Goal: Communication & Community: Connect with others

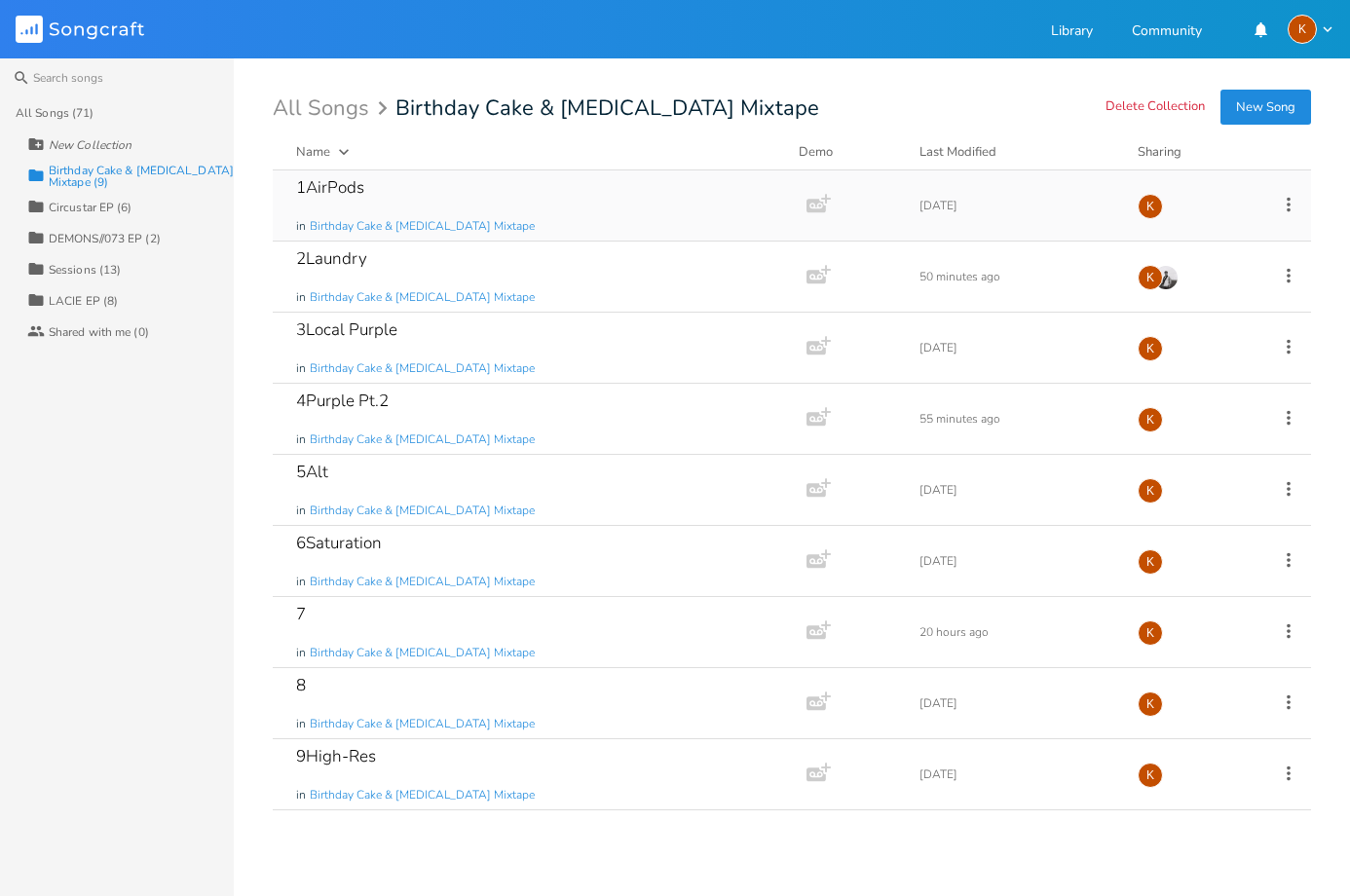
click at [1289, 199] on icon at bounding box center [1288, 204] width 4 height 15
click at [1196, 302] on span "Collection Collections" at bounding box center [1178, 301] width 78 height 14
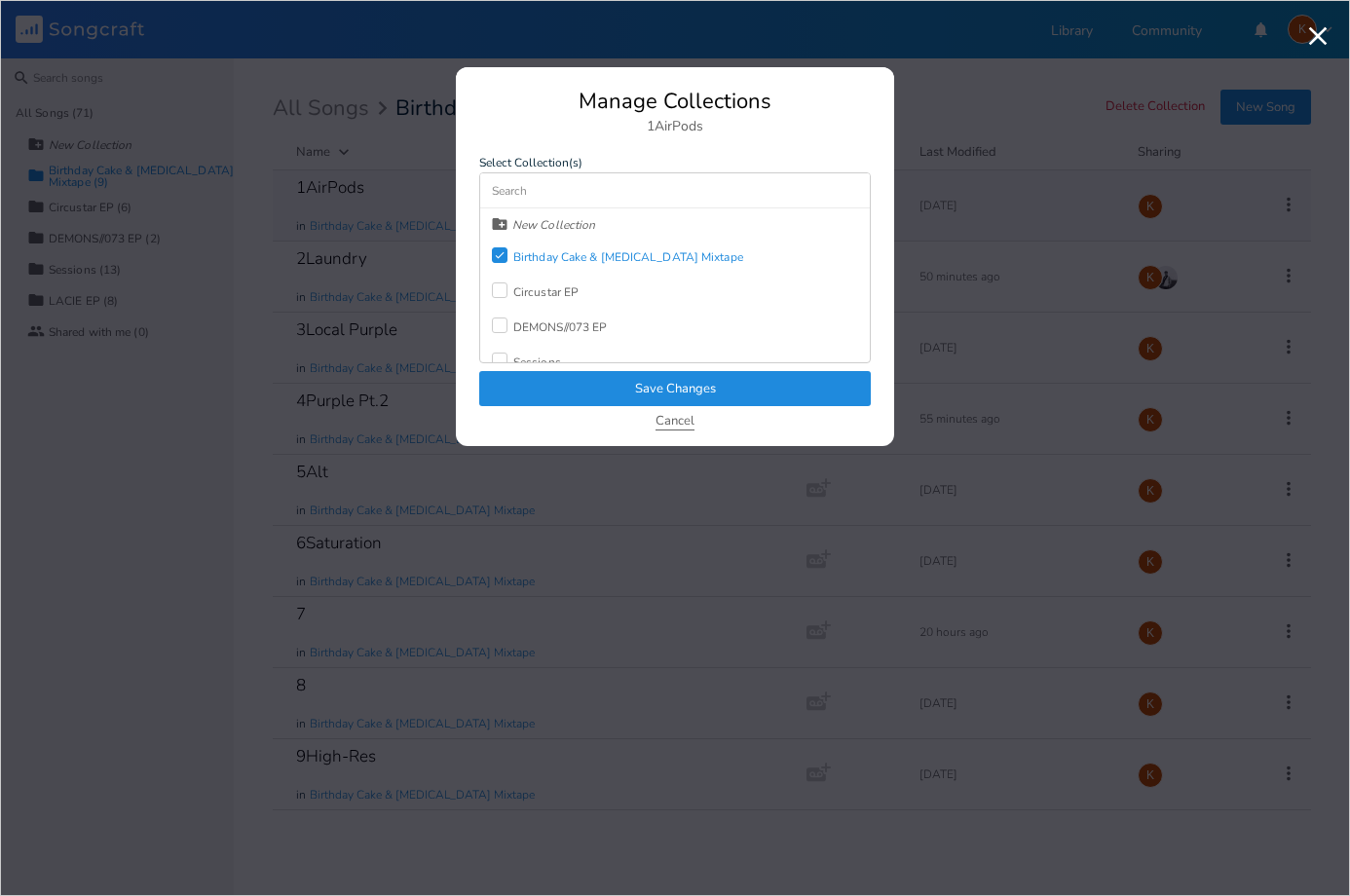
click at [674, 421] on button "Cancel" at bounding box center [675, 422] width 39 height 17
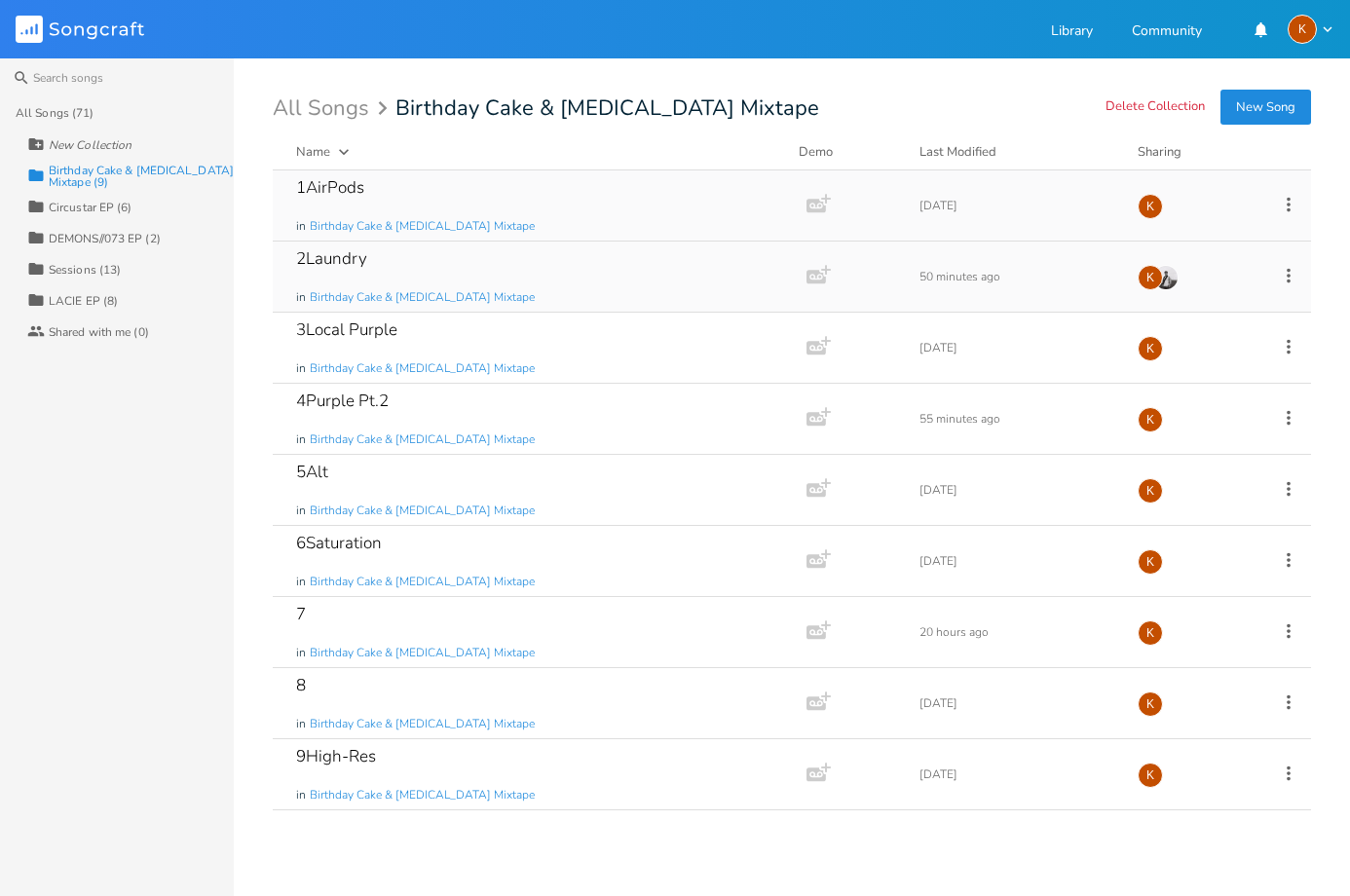
click at [700, 284] on div "2Laundry in Birthday Cake & [MEDICAL_DATA] Mixtape" at bounding box center [536, 276] width 480 height 70
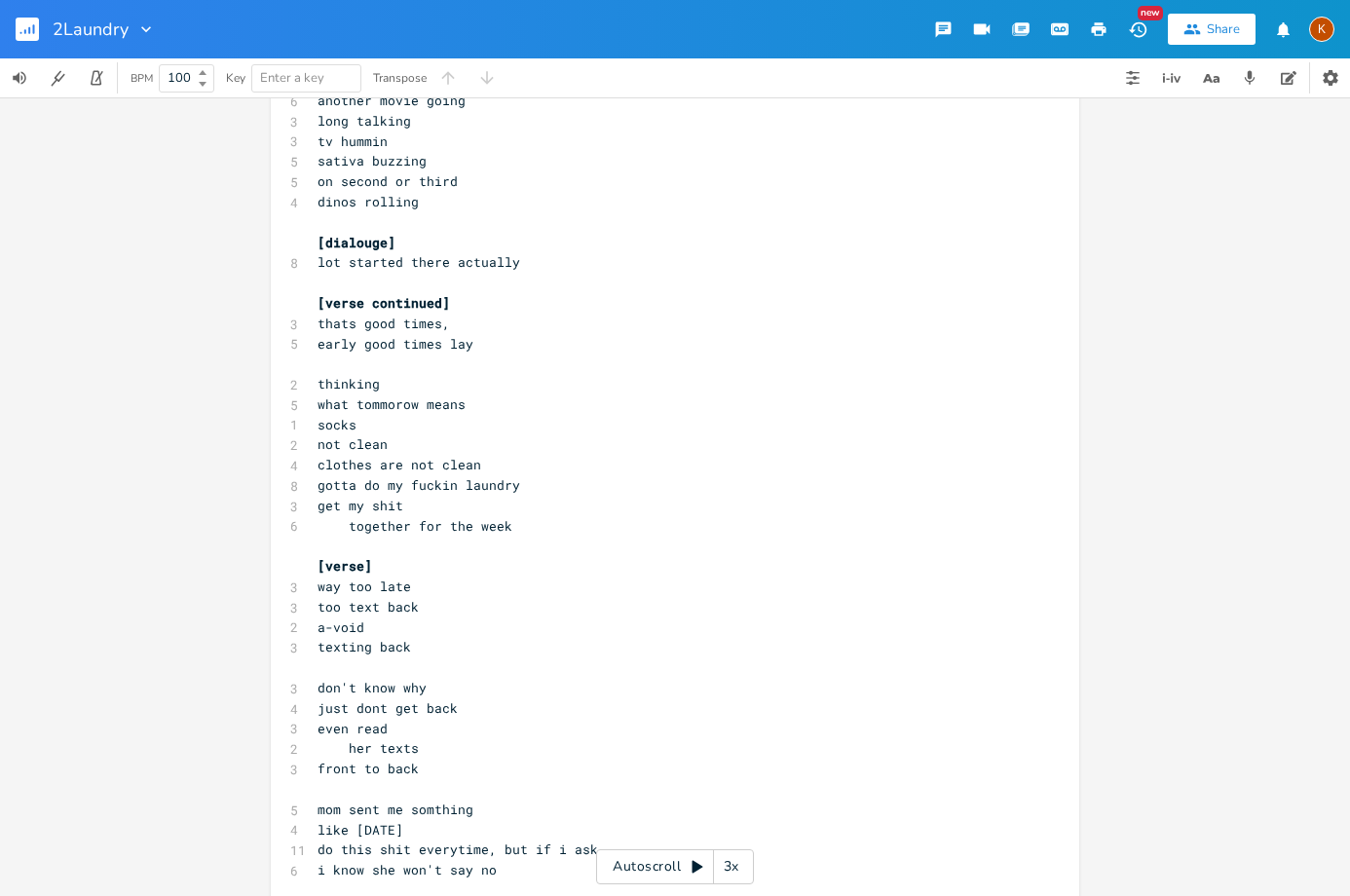
scroll to position [487, 0]
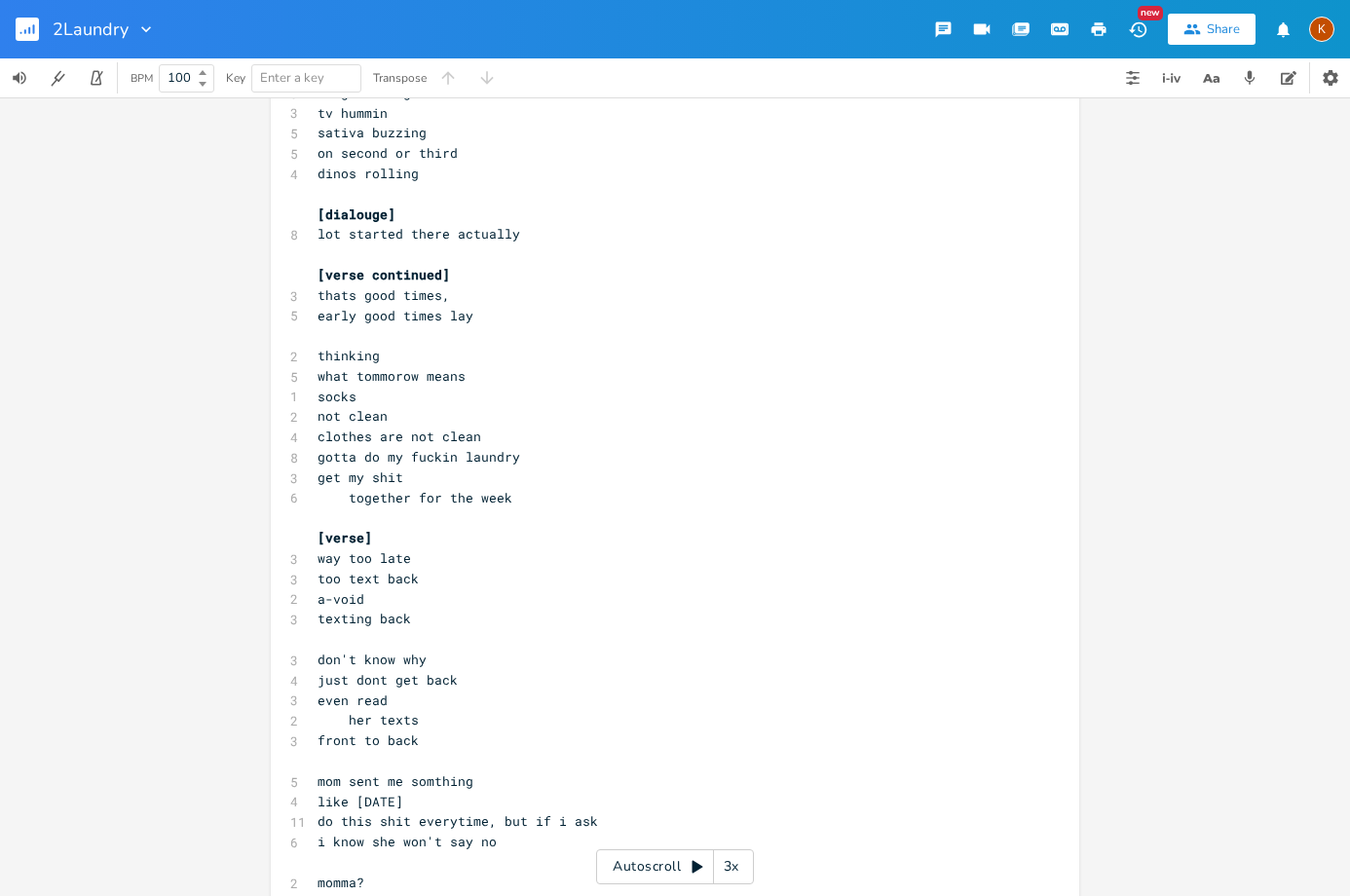
click at [470, 315] on pre "early good times lay" at bounding box center [665, 315] width 703 height 21
click at [313, 356] on pre "thinking" at bounding box center [665, 356] width 703 height 21
click at [320, 329] on pre "​" at bounding box center [665, 335] width 703 height 21
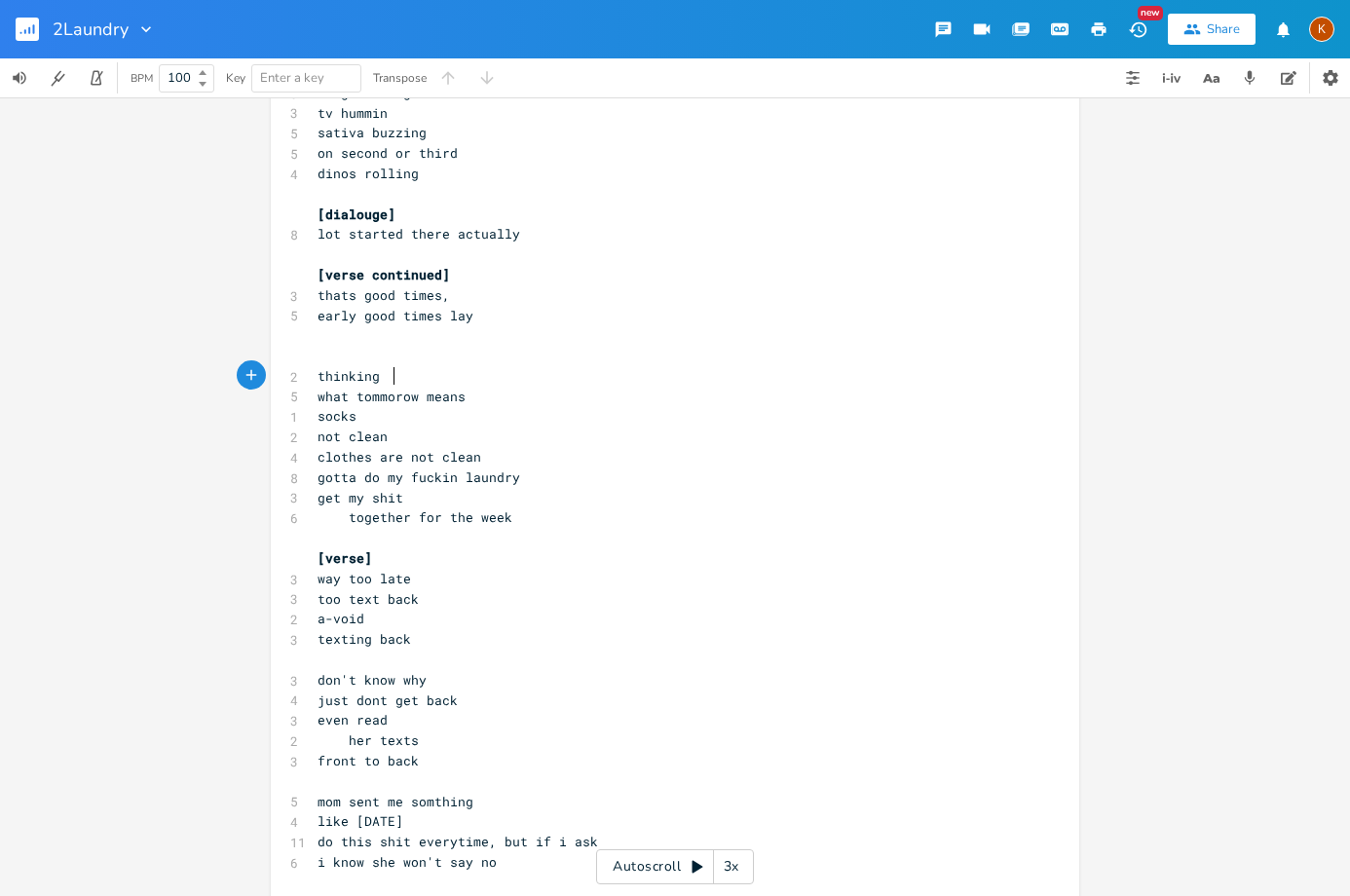
type textarea "thinking"
drag, startPoint x: 391, startPoint y: 375, endPoint x: 305, endPoint y: 370, distance: 86.1
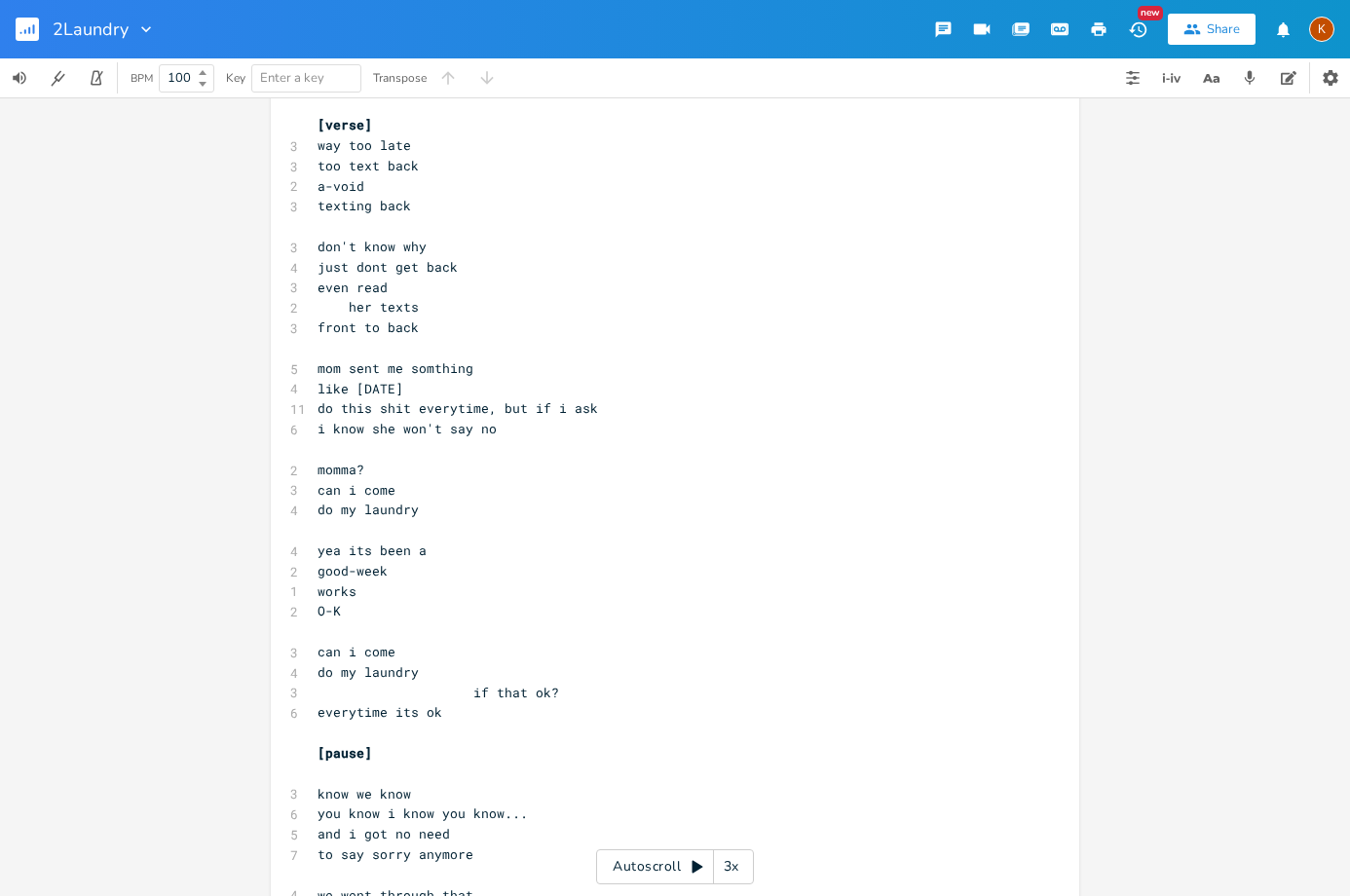
scroll to position [974, 0]
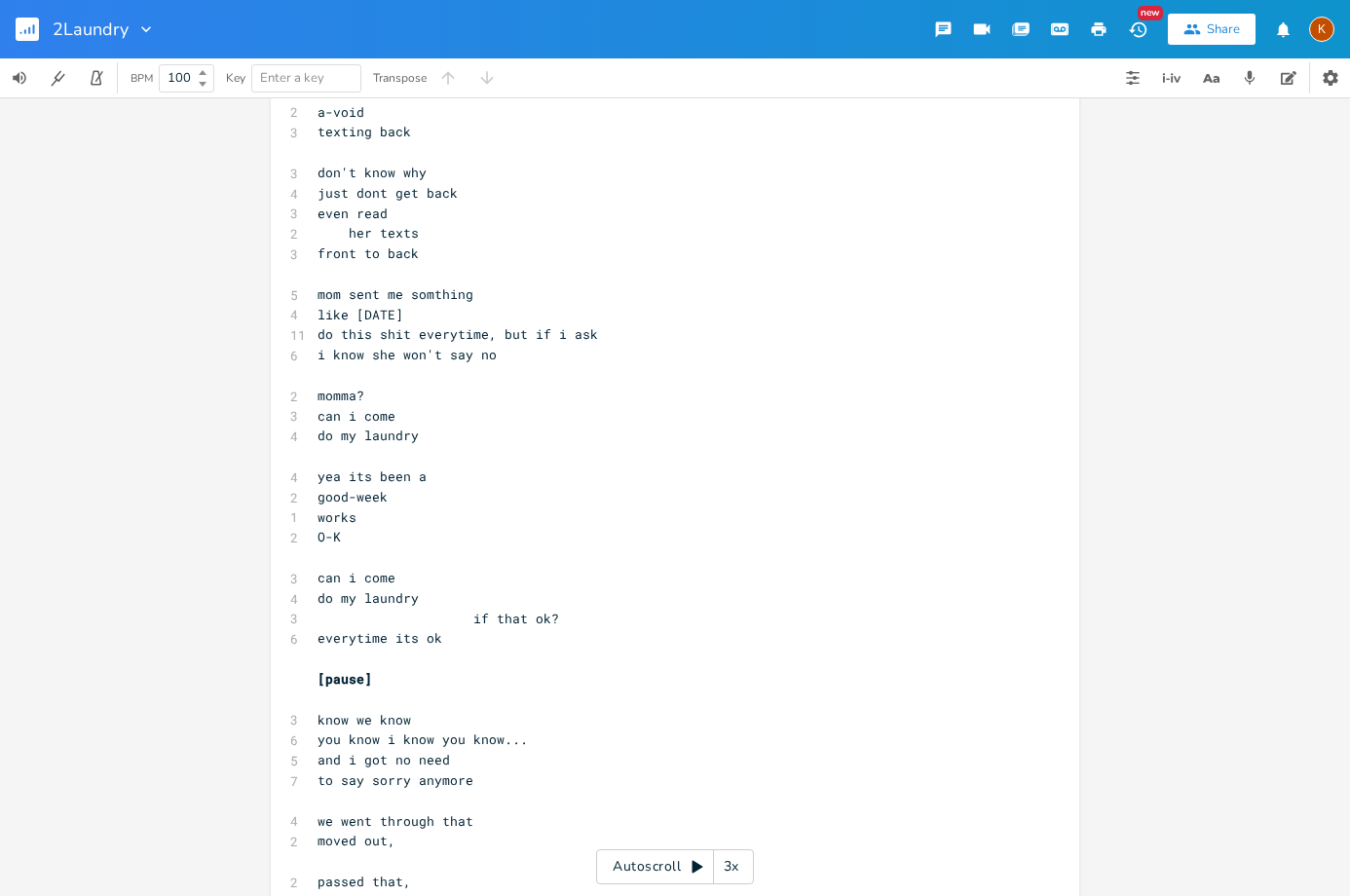
type textarea "think"
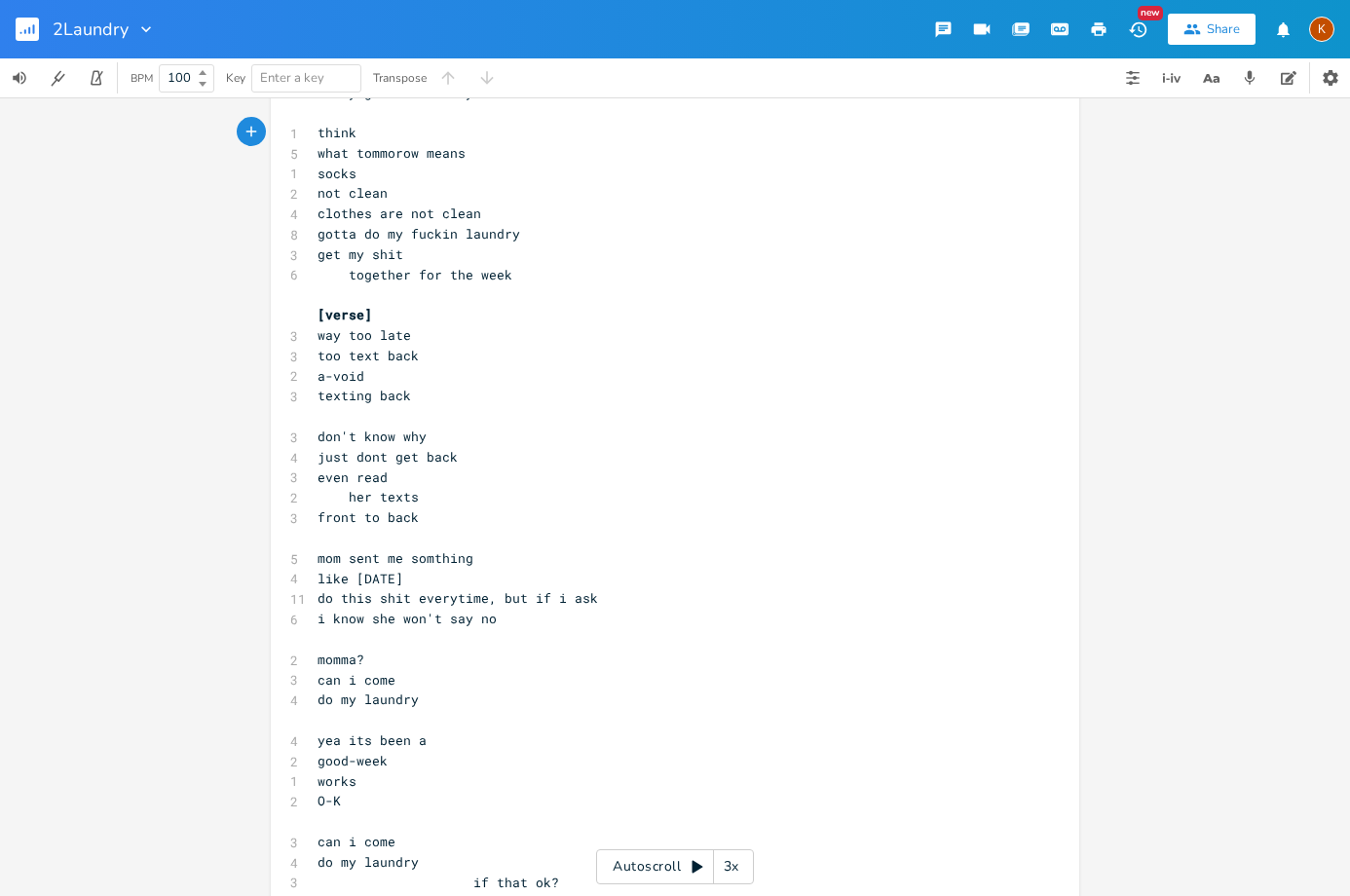
click at [16, 38] on rect "button" at bounding box center [27, 29] width 23 height 23
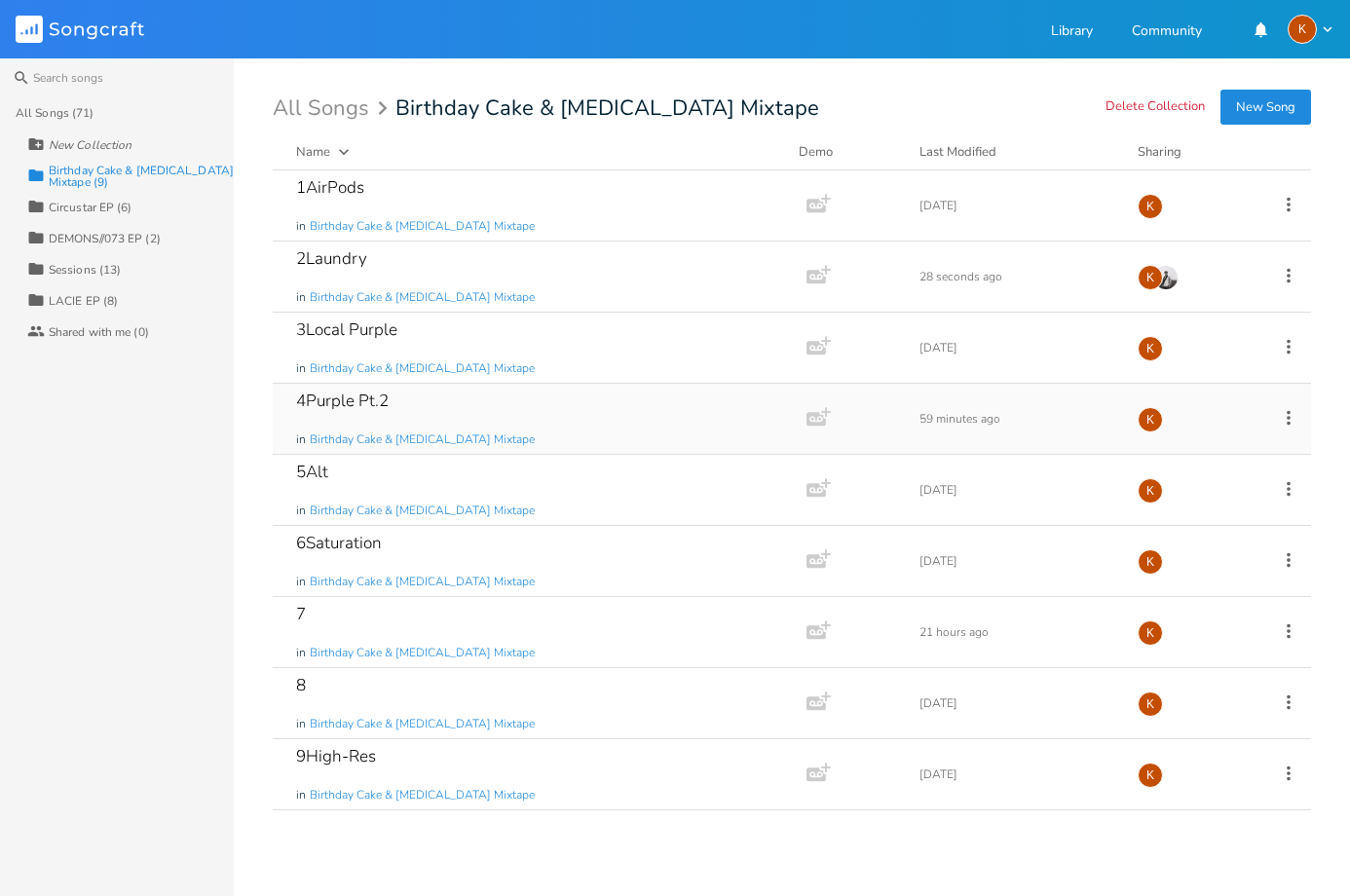
click at [505, 404] on div "4Purple Pt.2 in Birthday Cake & [MEDICAL_DATA] Mixtape" at bounding box center [536, 419] width 480 height 70
click at [1299, 204] on div "1AirPods in Birthday Cake & [MEDICAL_DATA] Mixtape Add Demo [DATE] K" at bounding box center [792, 205] width 1039 height 71
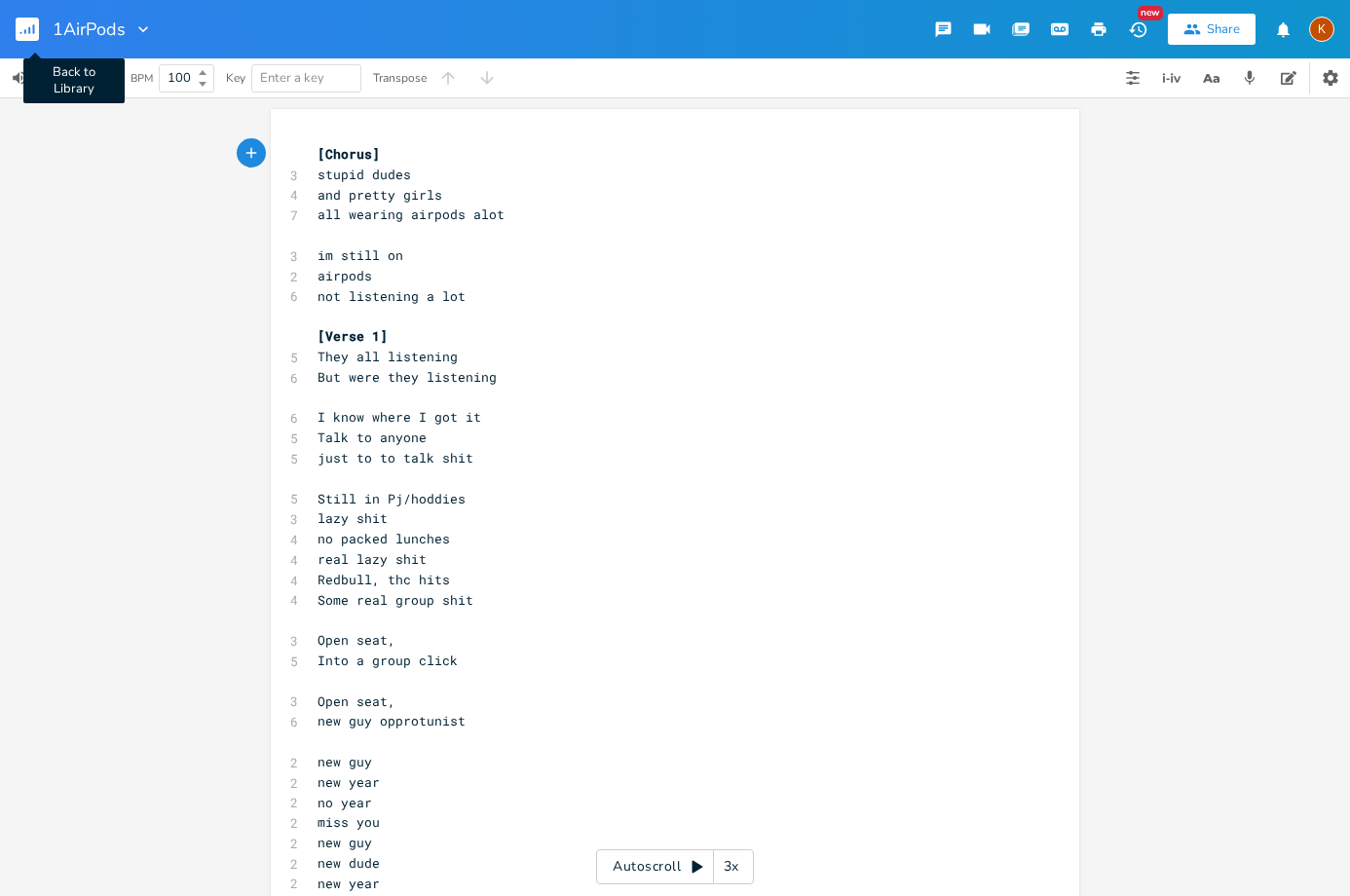
click at [21, 22] on rect "button" at bounding box center [27, 29] width 23 height 23
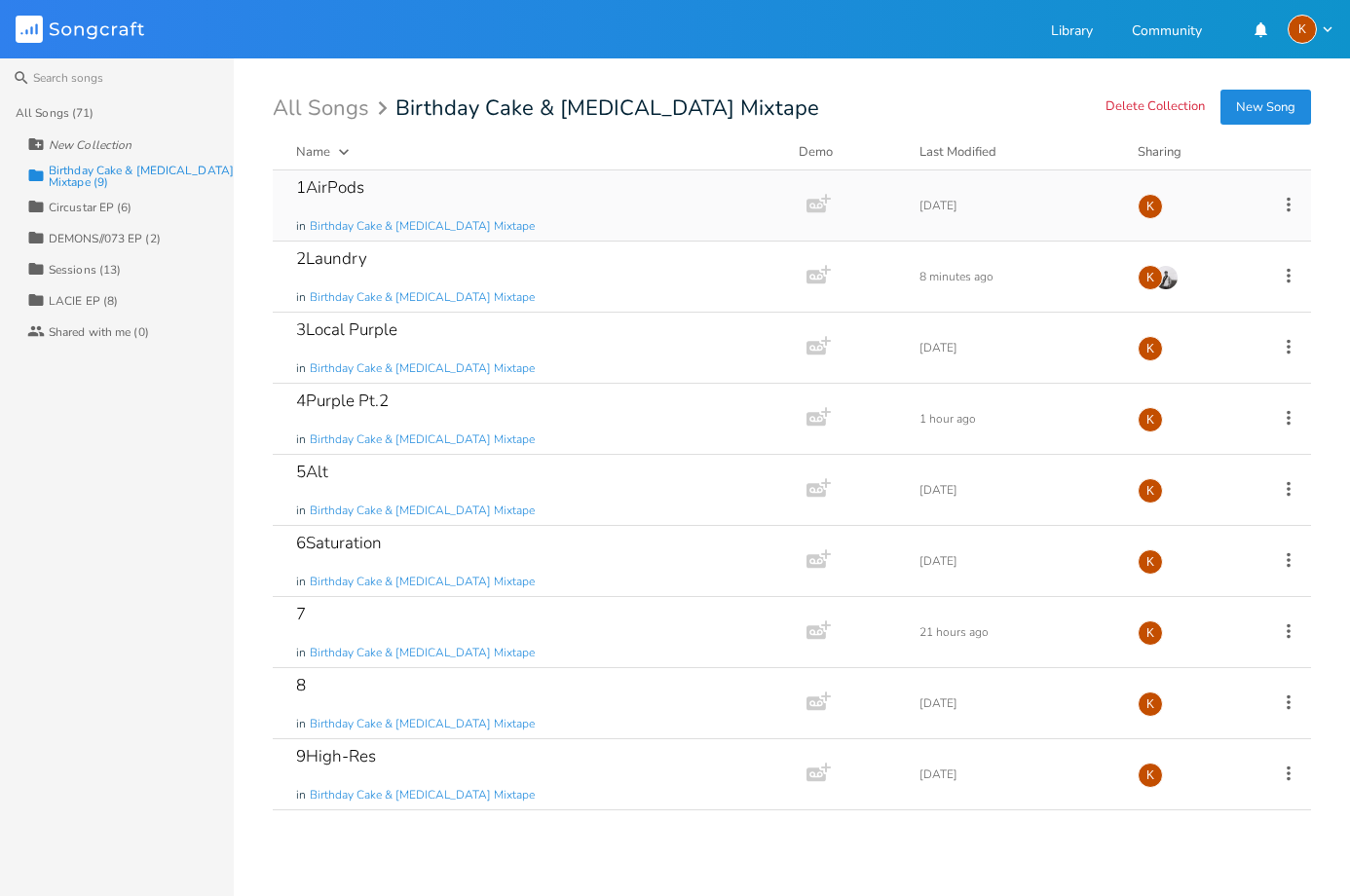
click at [1287, 208] on icon at bounding box center [1288, 205] width 22 height 22
click at [1180, 327] on span "Collaborators Sharing" at bounding box center [1169, 334] width 60 height 14
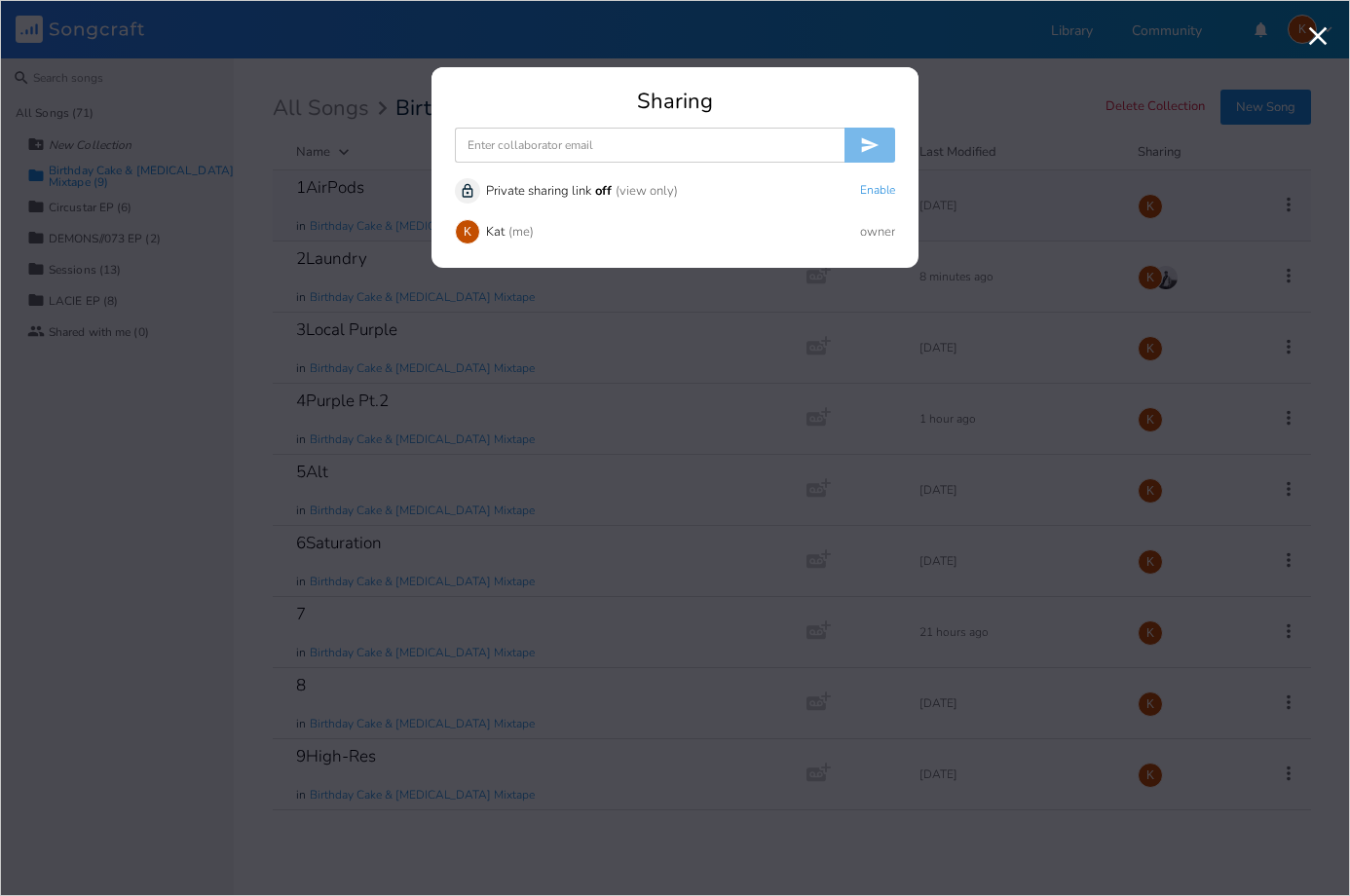
click at [606, 146] on input at bounding box center [650, 144] width 390 height 35
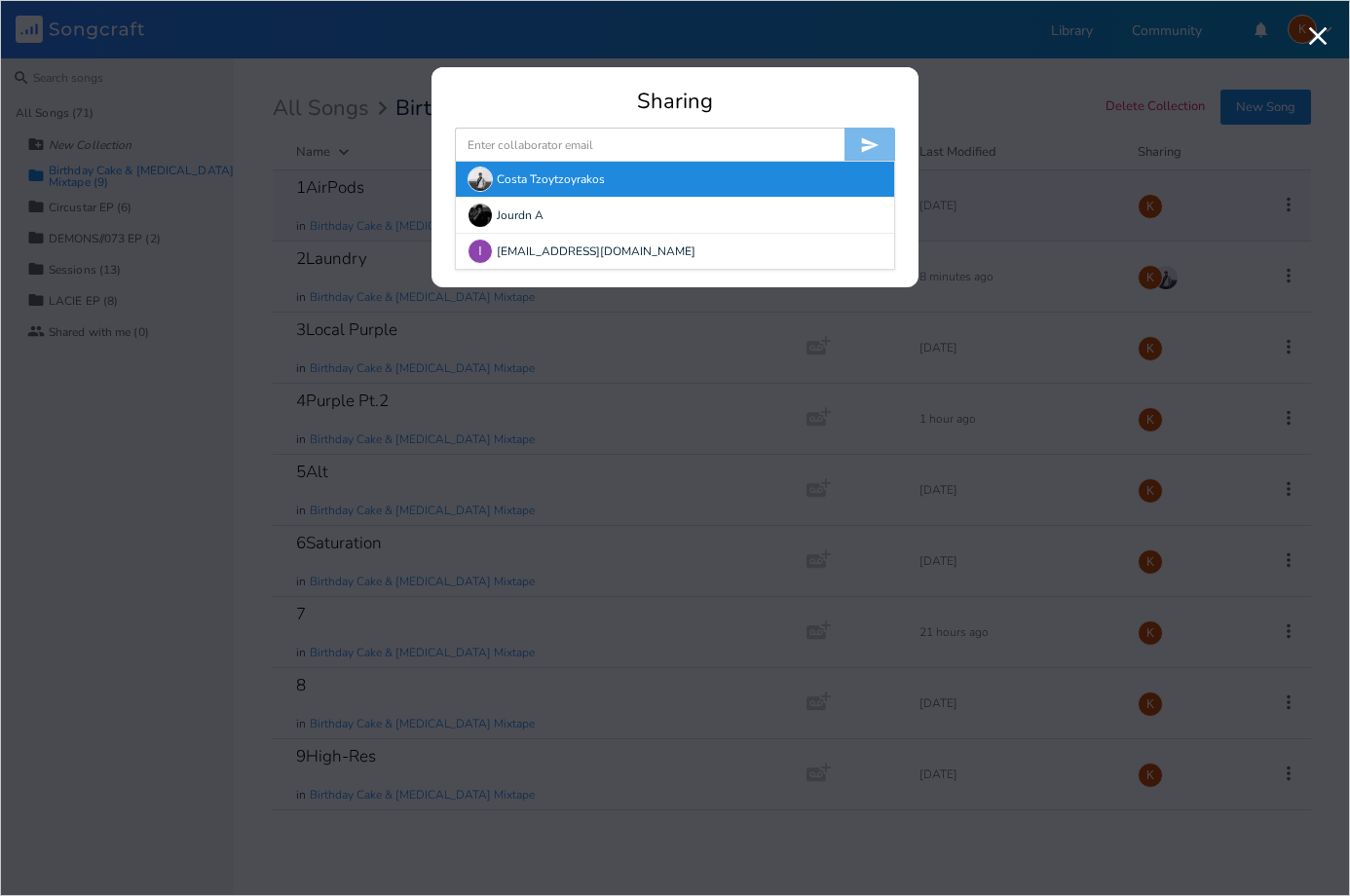
drag, startPoint x: 498, startPoint y: 177, endPoint x: 537, endPoint y: 184, distance: 39.6
click at [498, 177] on div "Costa Tzoytzoyrakos" at bounding box center [675, 179] width 439 height 35
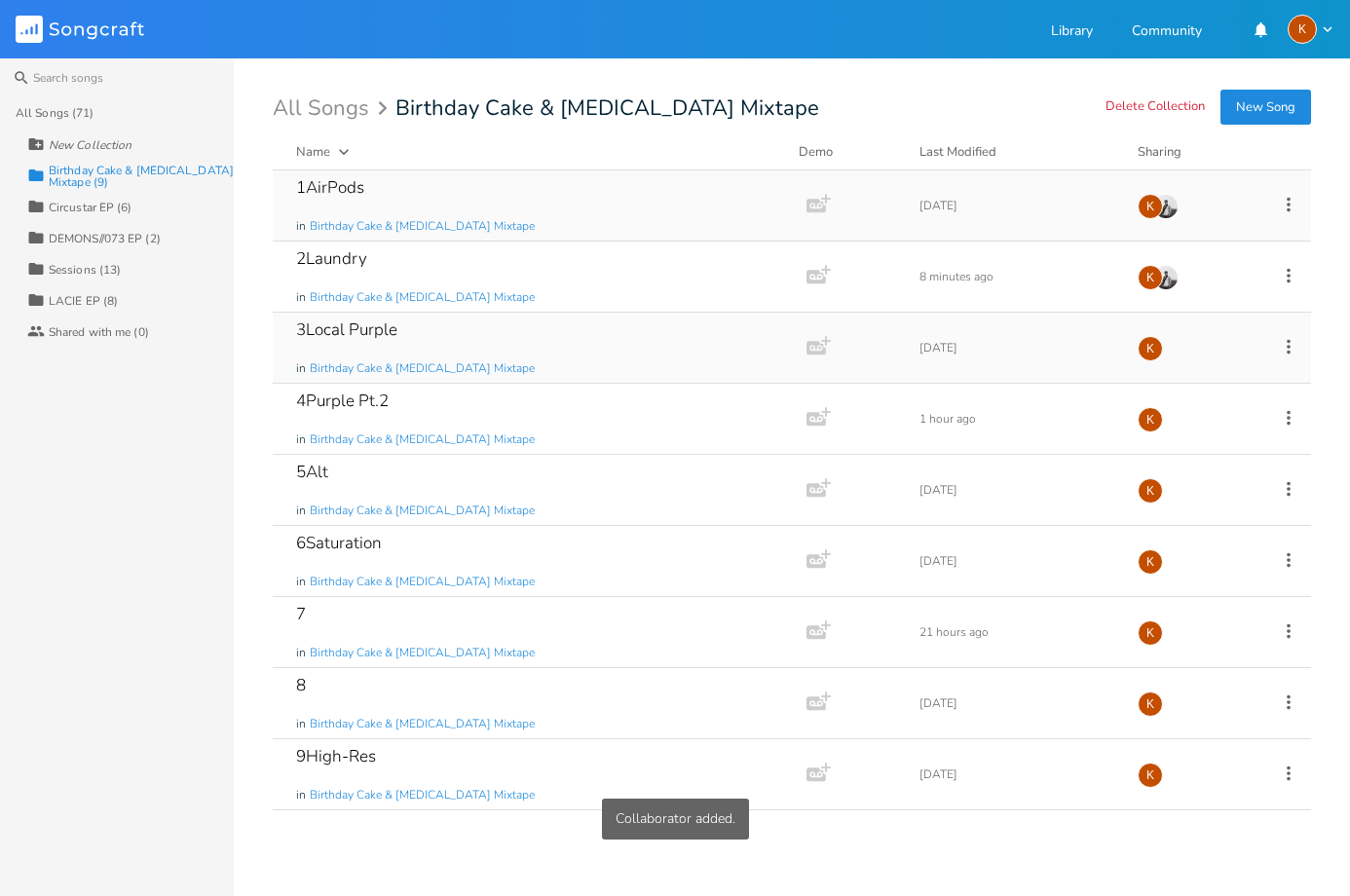
click at [1285, 353] on icon at bounding box center [1288, 347] width 22 height 22
click at [1196, 481] on span "Collaborators Sharing" at bounding box center [1169, 476] width 60 height 14
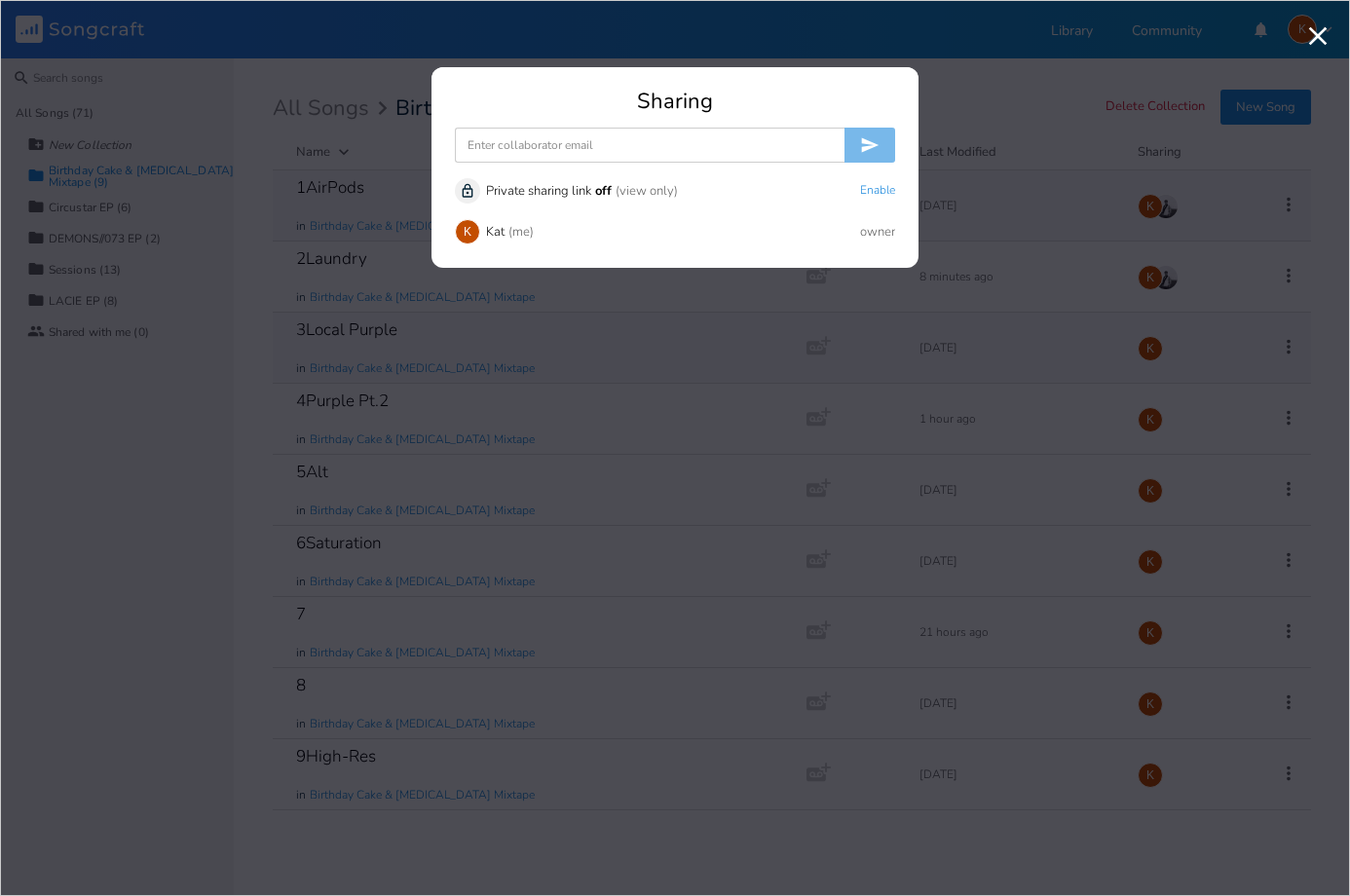
click at [539, 155] on input at bounding box center [650, 144] width 390 height 35
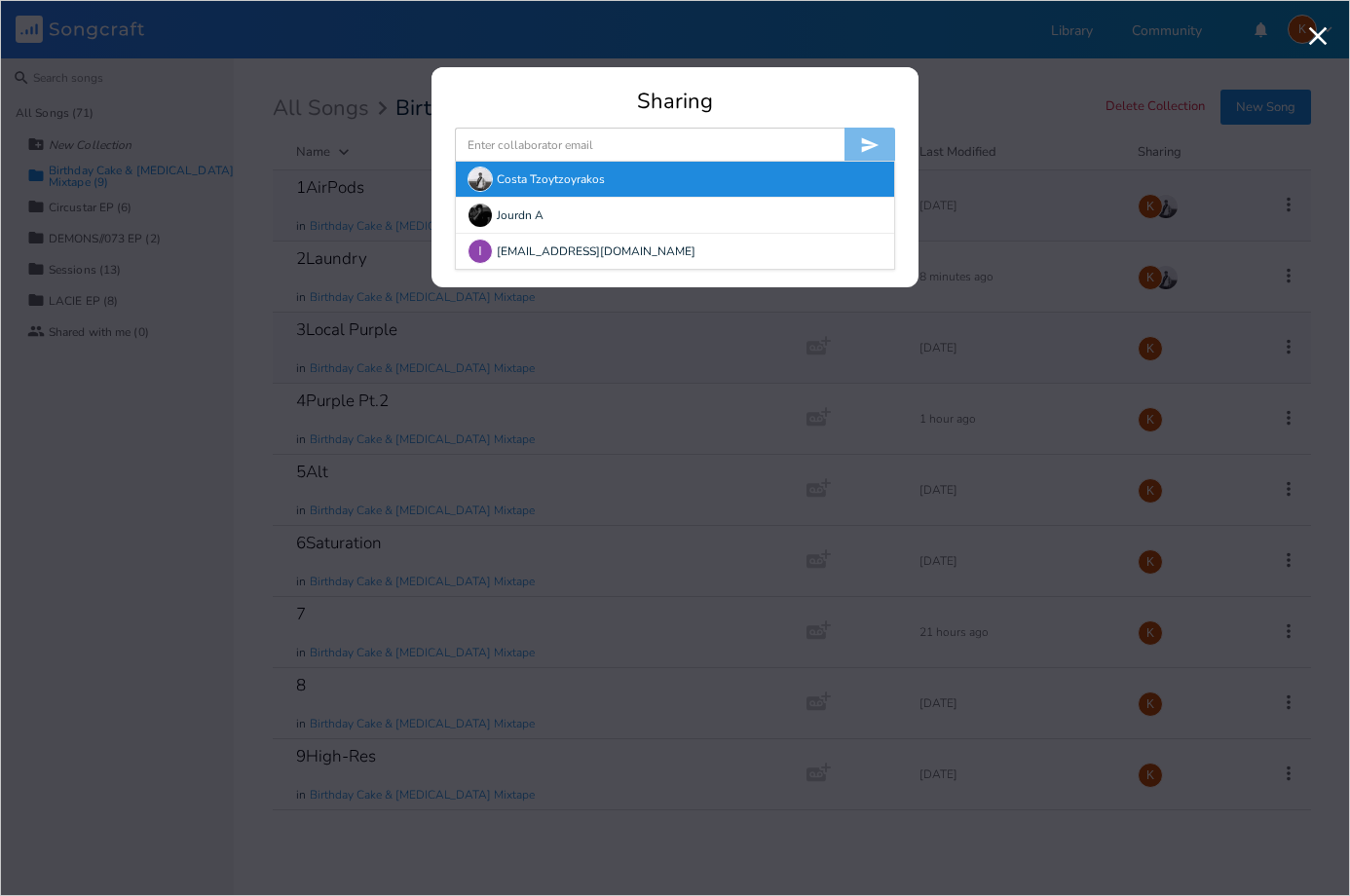
click at [486, 183] on img at bounding box center [480, 178] width 25 height 25
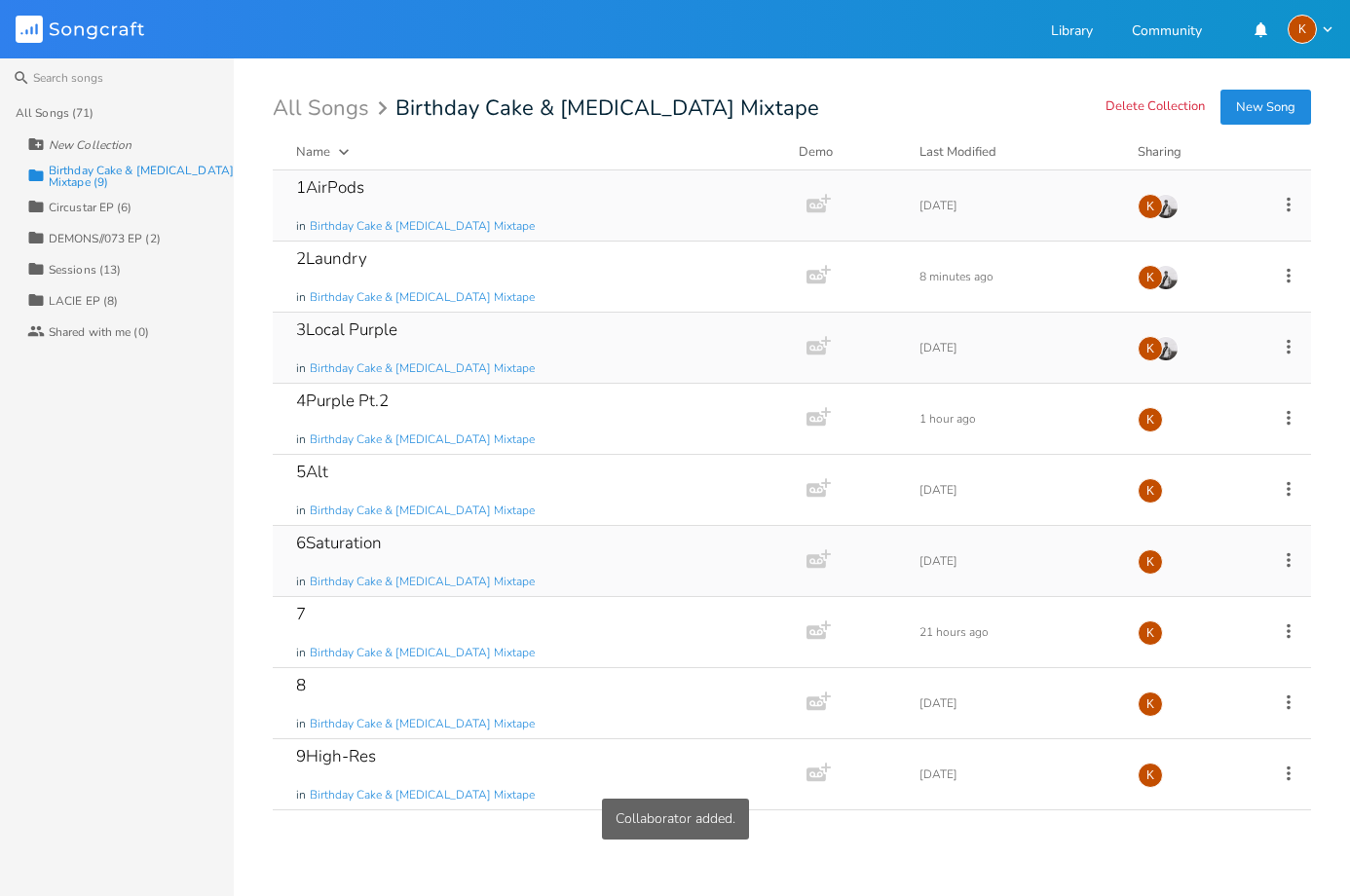
click at [1284, 557] on icon at bounding box center [1288, 560] width 22 height 22
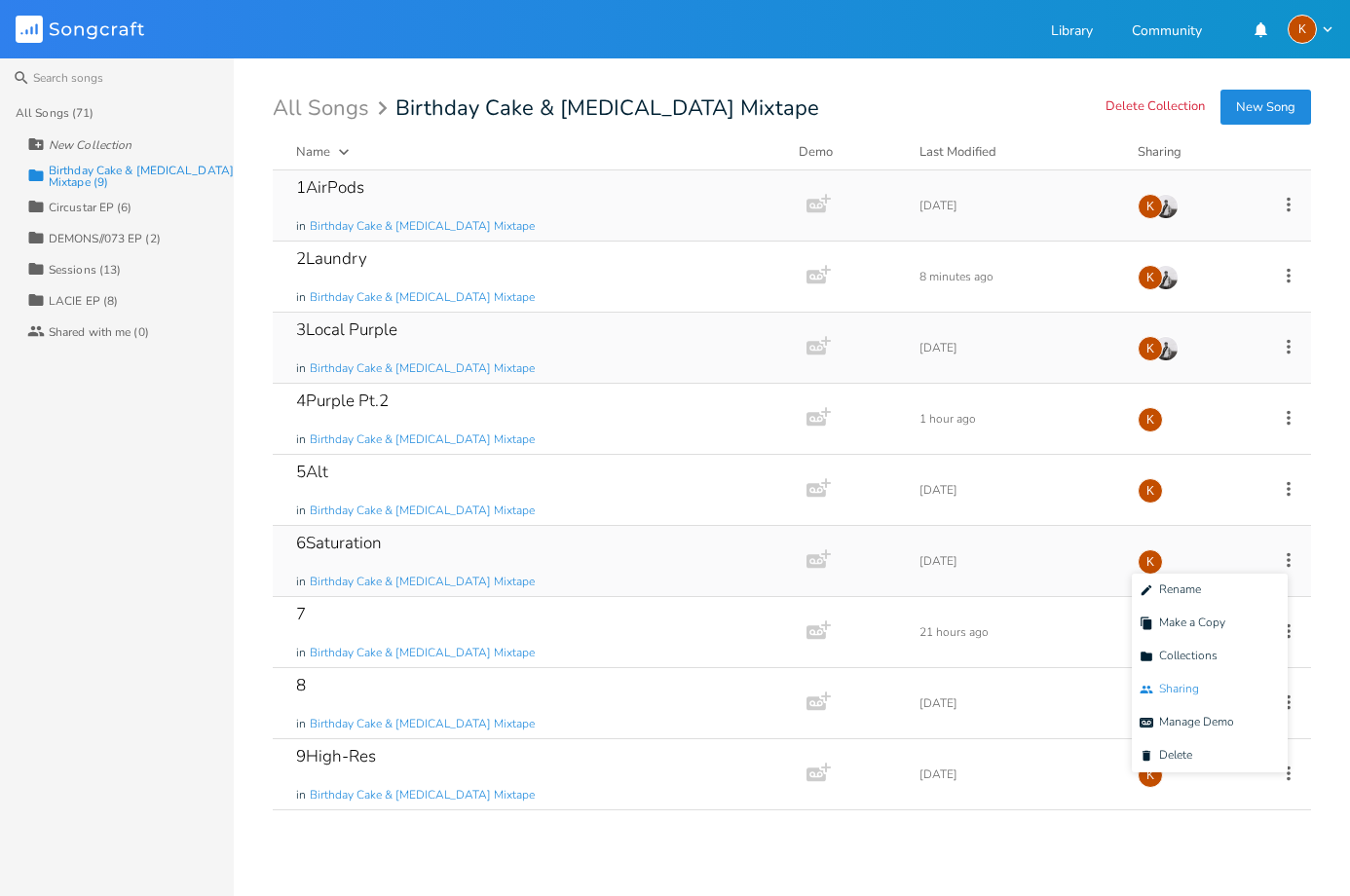
click at [1198, 683] on span "Collaborators Sharing" at bounding box center [1169, 689] width 60 height 14
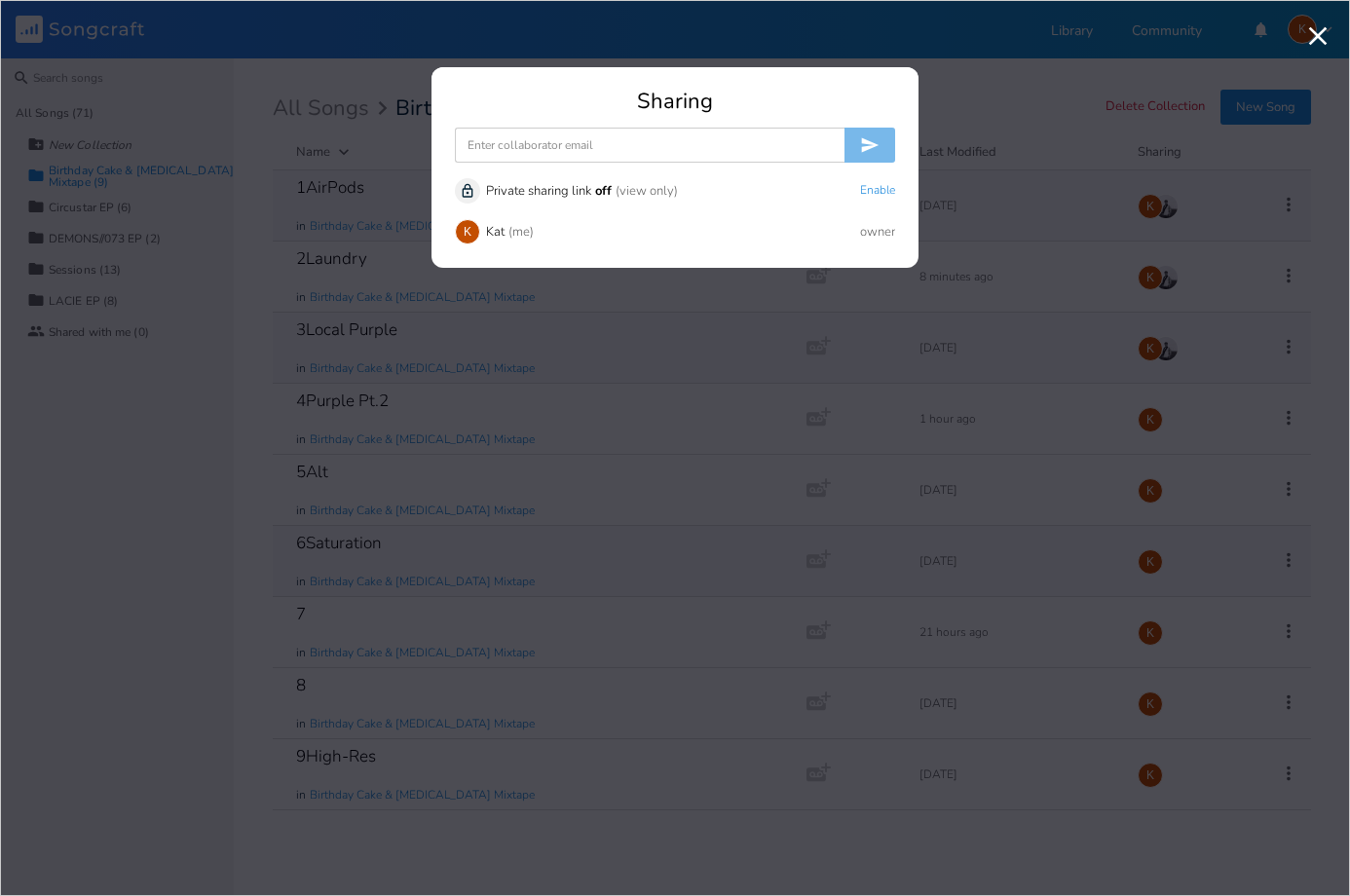
click at [574, 146] on input at bounding box center [650, 144] width 390 height 35
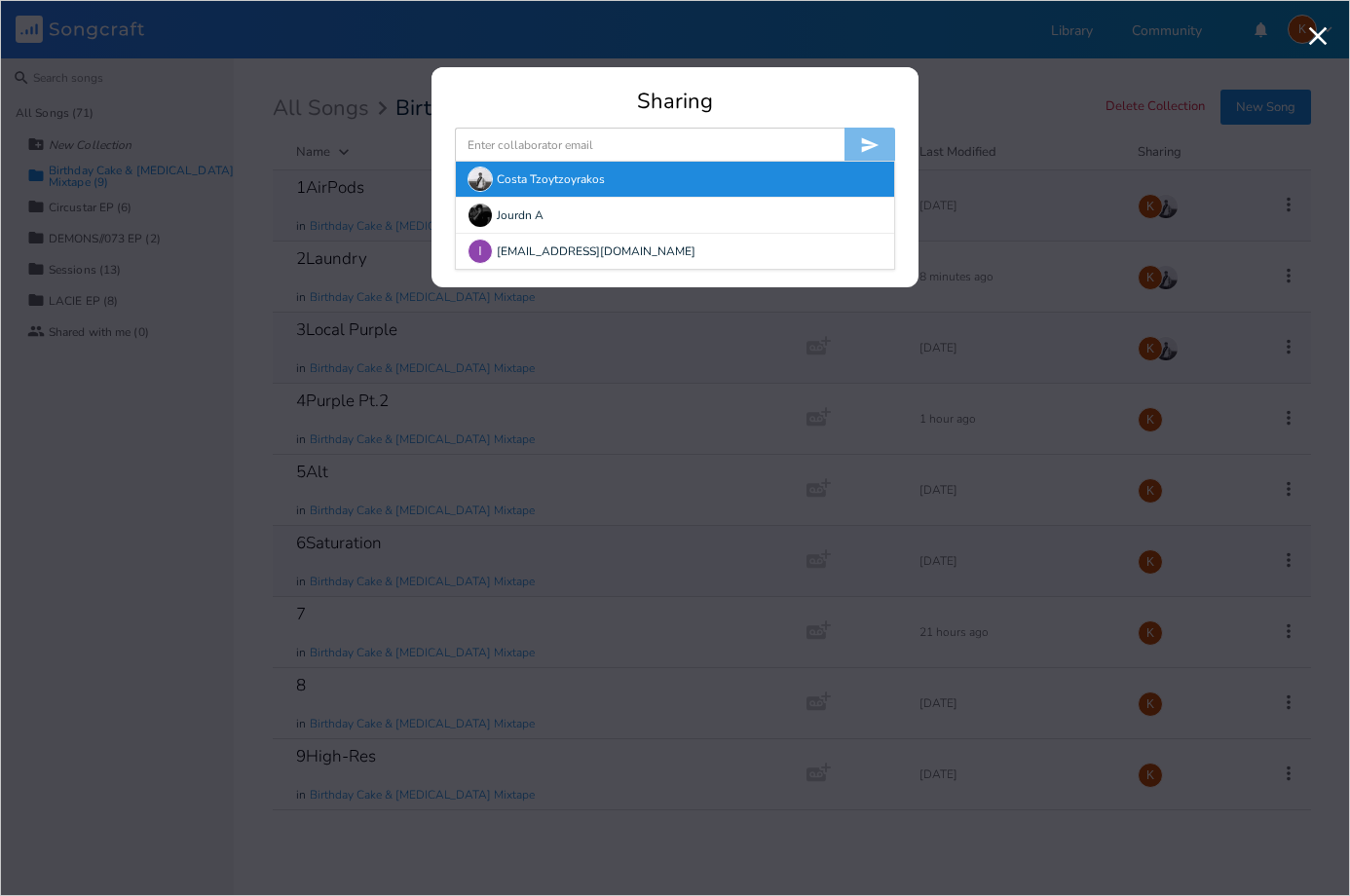
click at [492, 180] on div "Costa Tzoytzoyrakos" at bounding box center [675, 179] width 439 height 35
